Goal: Information Seeking & Learning: Learn about a topic

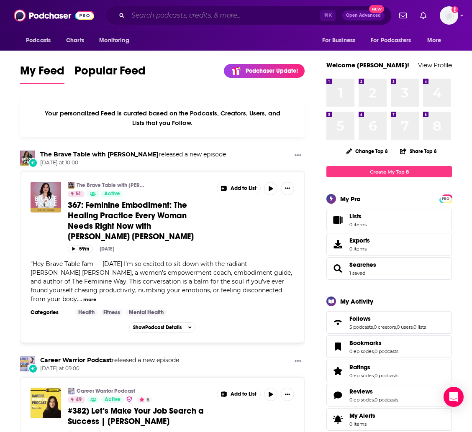
click at [245, 19] on input "Search podcasts, credits, & more..." at bounding box center [224, 15] width 192 height 13
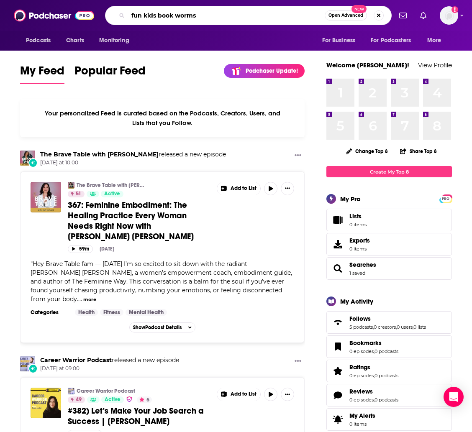
type input "fun kids book worms"
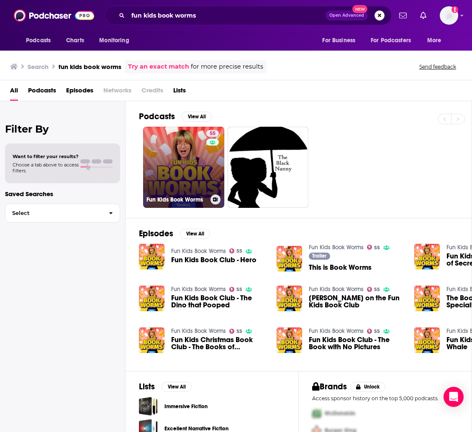
click at [157, 172] on link "55 Fun Kids Book Worms" at bounding box center [183, 167] width 81 height 81
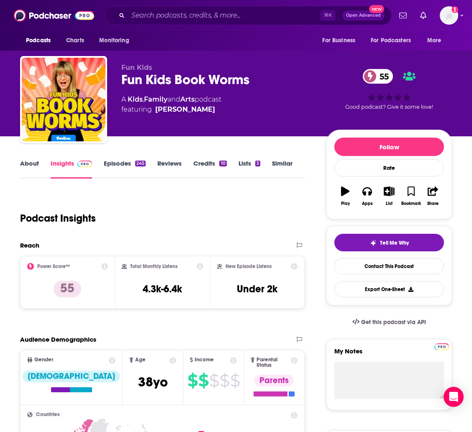
click at [36, 163] on link "About" at bounding box center [29, 168] width 19 height 19
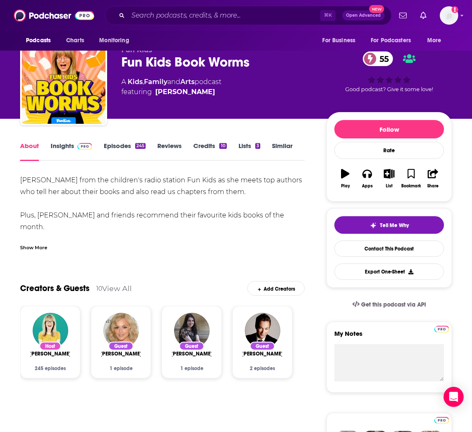
scroll to position [19, 0]
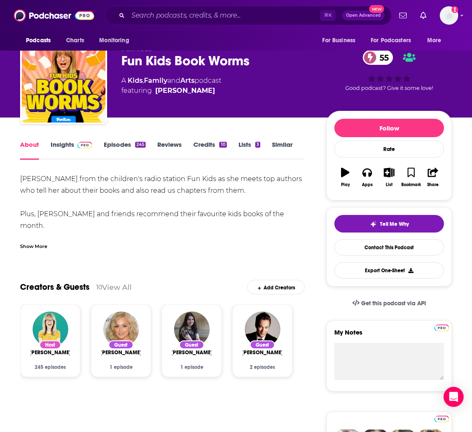
click at [34, 243] on div "Show More" at bounding box center [33, 246] width 27 height 8
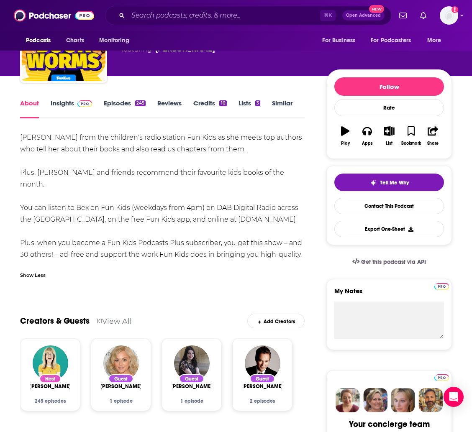
scroll to position [61, 0]
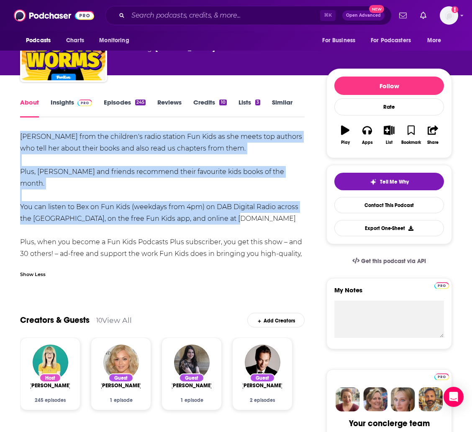
drag, startPoint x: 18, startPoint y: 135, endPoint x: 261, endPoint y: 210, distance: 254.6
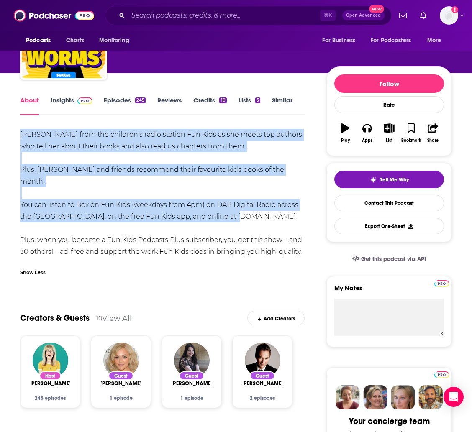
copy div "[PERSON_NAME] from the children's radio station Fun Kids as she meets top autho…"
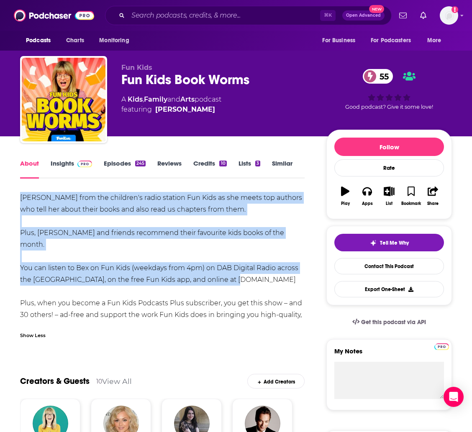
scroll to position [-1, 0]
click at [66, 162] on link "Insights" at bounding box center [71, 168] width 41 height 19
